Goal: Information Seeking & Learning: Learn about a topic

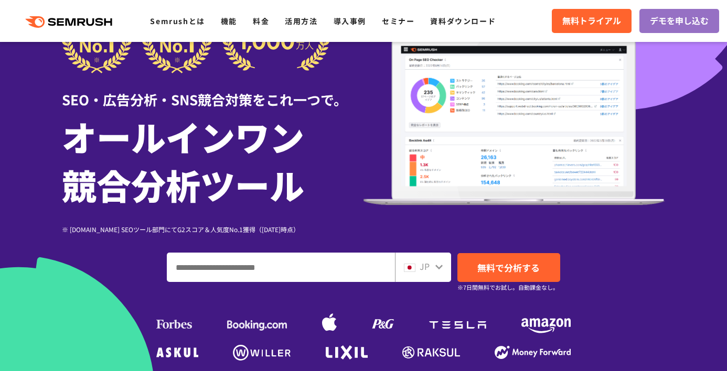
scroll to position [64, 0]
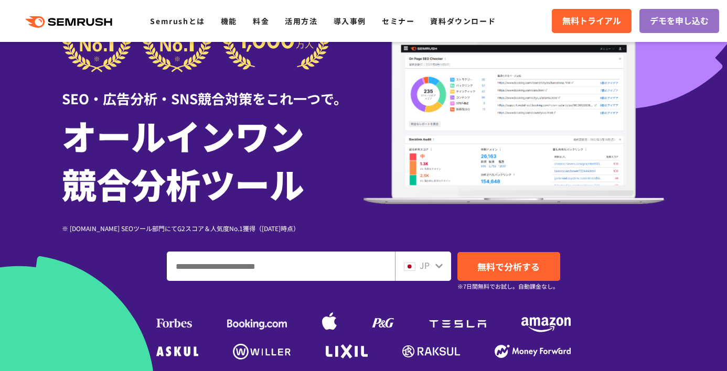
click at [338, 270] on input "ドメイン、キーワードまたはURLを入力してください" at bounding box center [280, 266] width 227 height 28
type input "***"
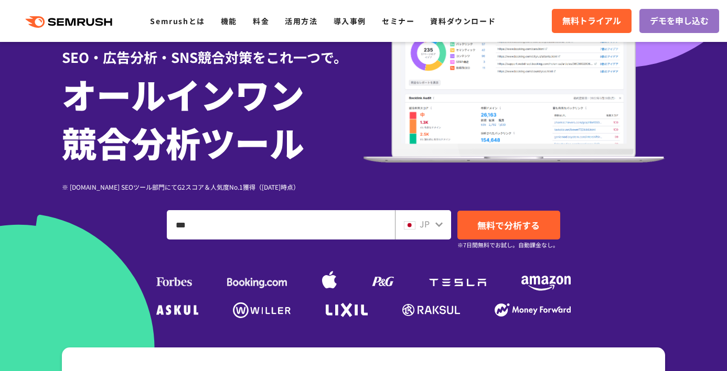
scroll to position [110, 0]
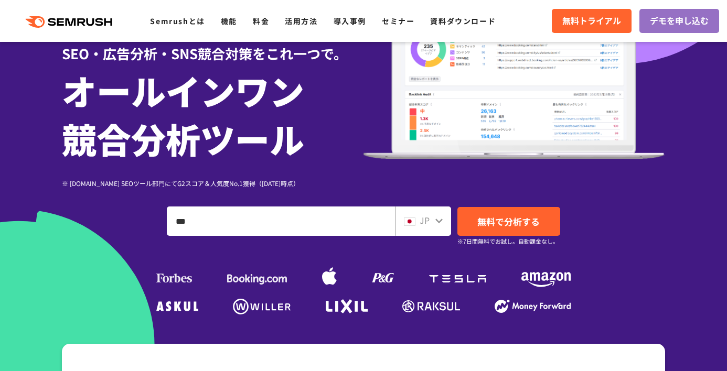
drag, startPoint x: 199, startPoint y: 221, endPoint x: 133, endPoint y: 218, distance: 65.6
click at [133, 218] on div "*** JP 無料で分析する ※7日間無料でお試し。自動課金なし。" at bounding box center [363, 221] width 603 height 29
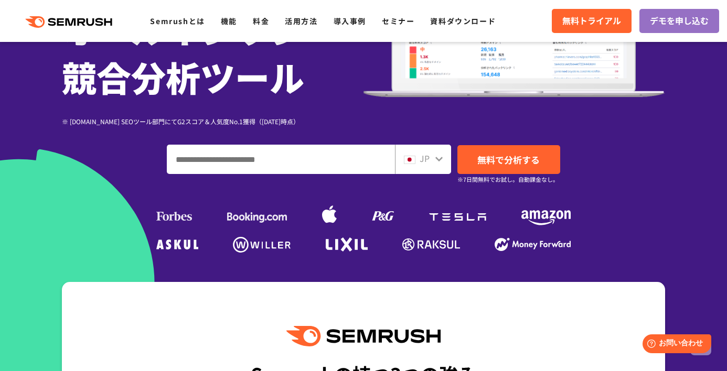
scroll to position [0, 0]
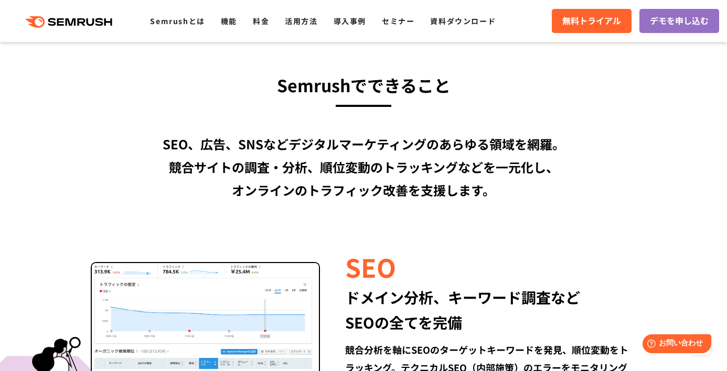
click at [604, 141] on div "SEO、広告、SNSなどデジタルマーケティングのあらゆる領域を網羅。 競合サイトの調査・分析、順位変動のトラッキングなどを一元化し、 オンラインのトラフィック…" at bounding box center [363, 167] width 603 height 69
click at [599, 140] on div "SEO、広告、SNSなどデジタルマーケティングのあらゆる領域を網羅。 競合サイトの調査・分析、順位変動のトラッキングなどを一元化し、 オンラインのトラフィック…" at bounding box center [363, 167] width 603 height 69
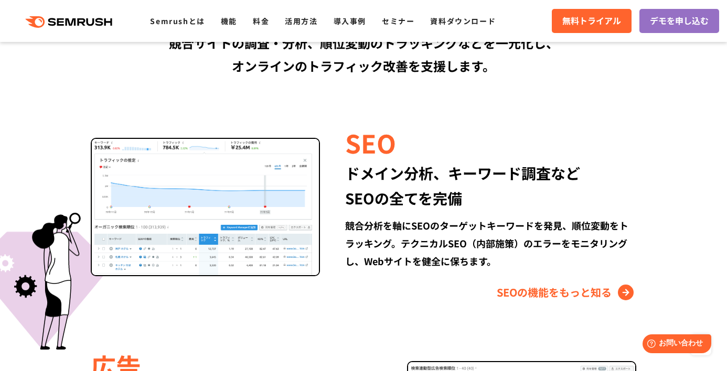
scroll to position [939, 0]
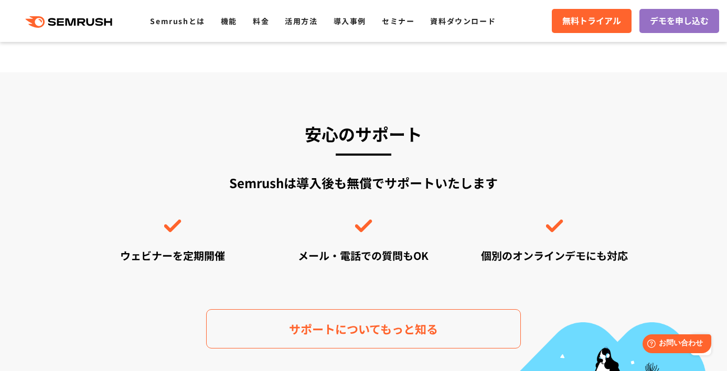
scroll to position [2989, 0]
